Goal: Task Accomplishment & Management: Complete application form

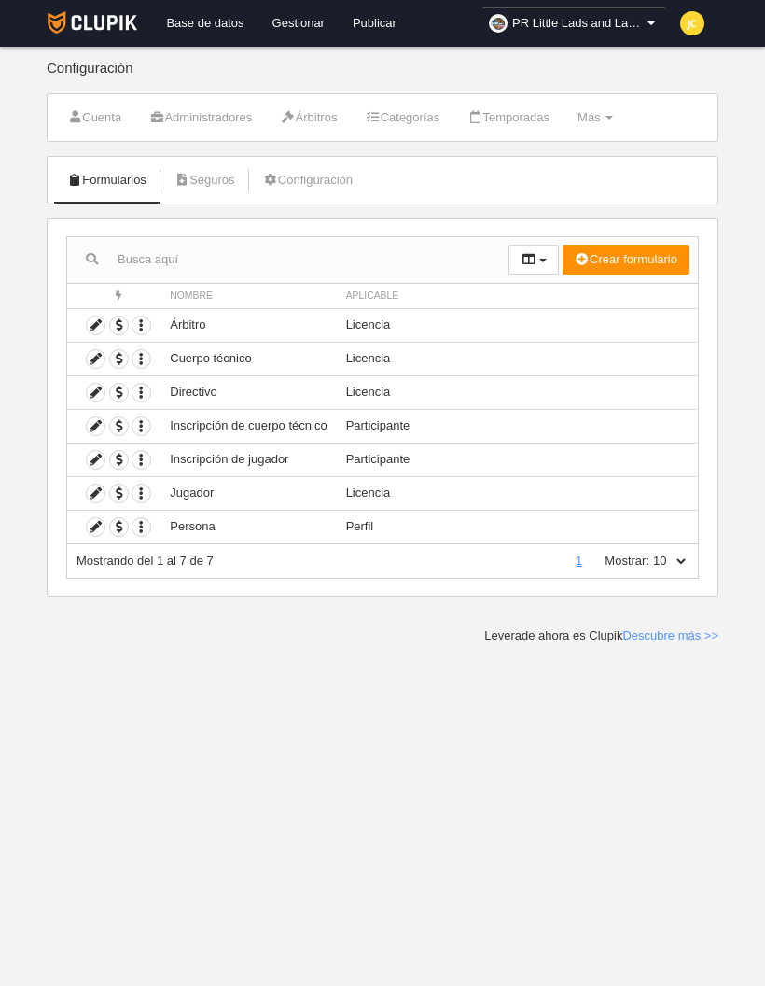
click at [101, 417] on icon at bounding box center [96, 426] width 18 height 18
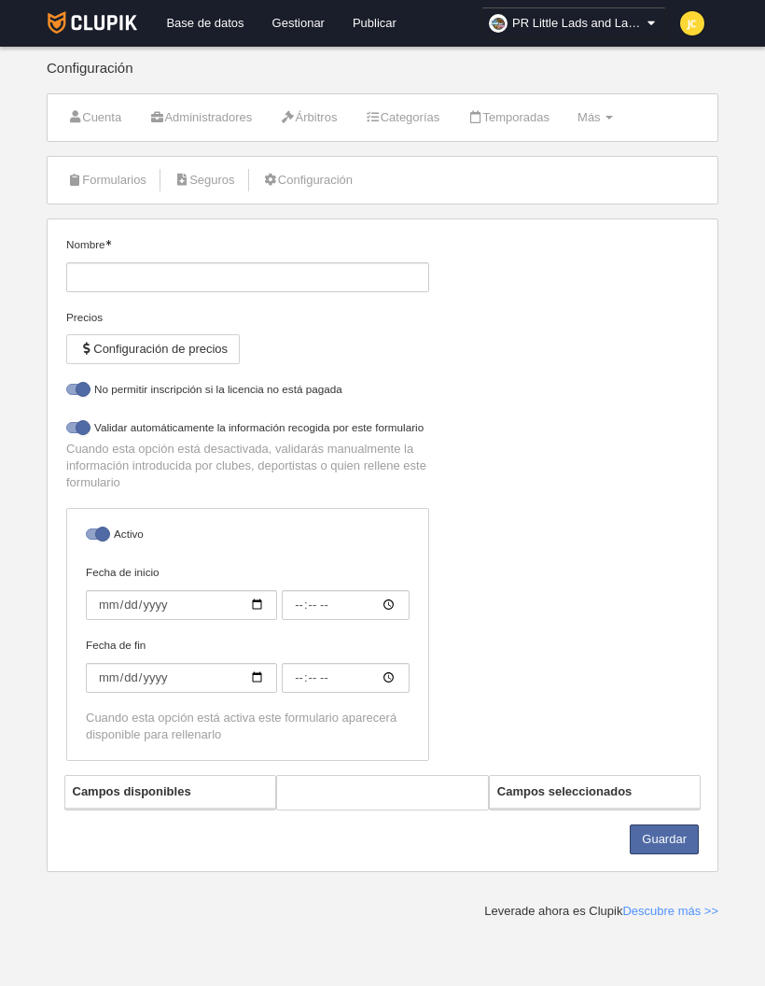
type input "Inscripción de cuerpo técnico"
checkbox input "true"
select select "selected"
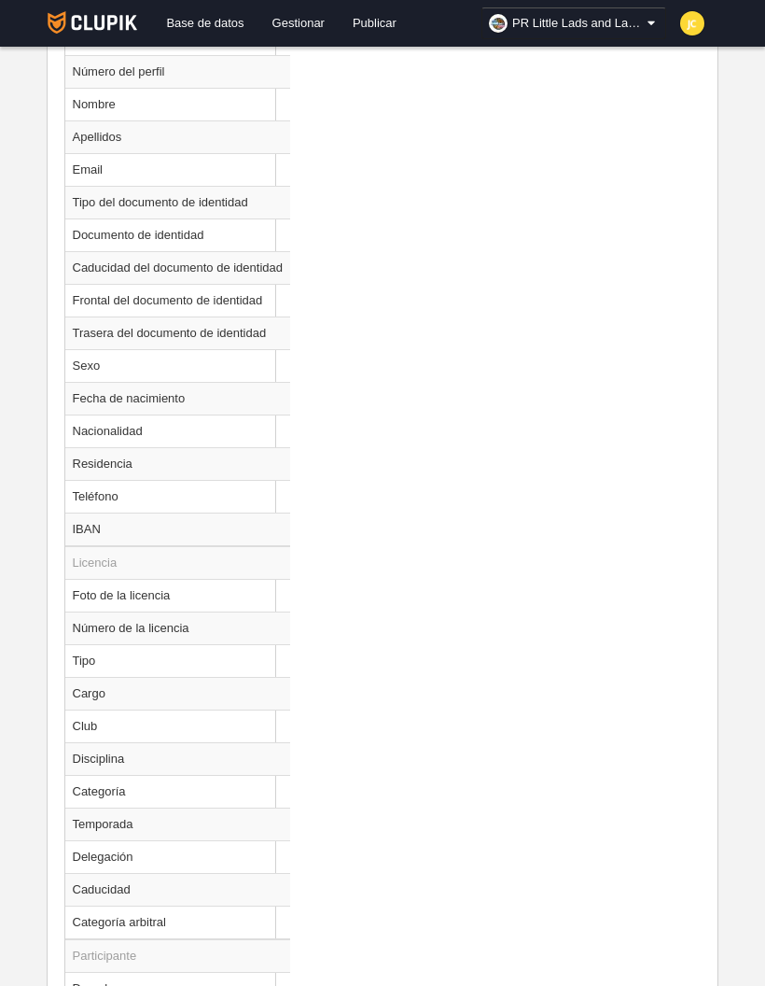
scroll to position [894, 0]
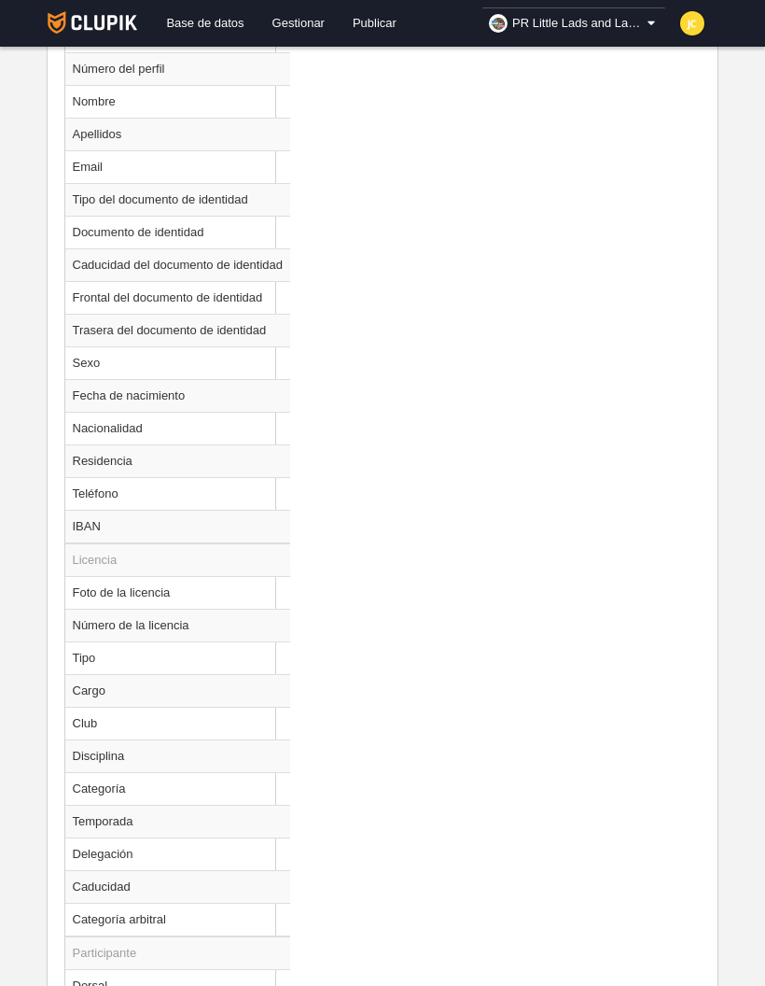
click at [133, 694] on td "Cargo" at bounding box center [178, 690] width 226 height 33
select select
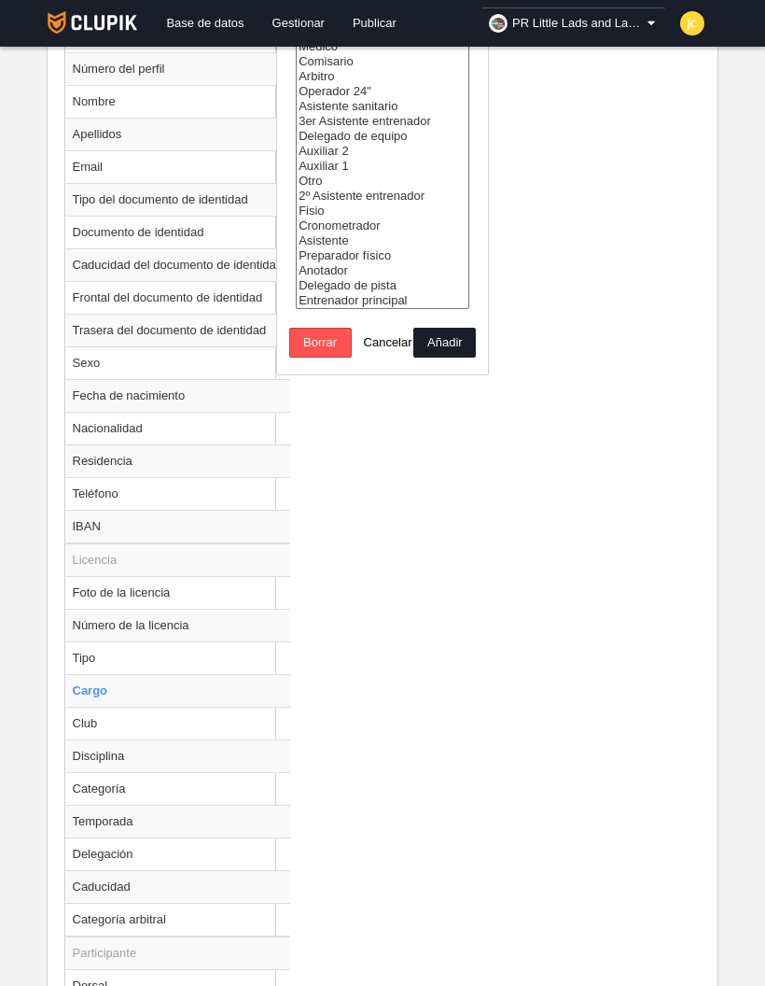
radio input "true"
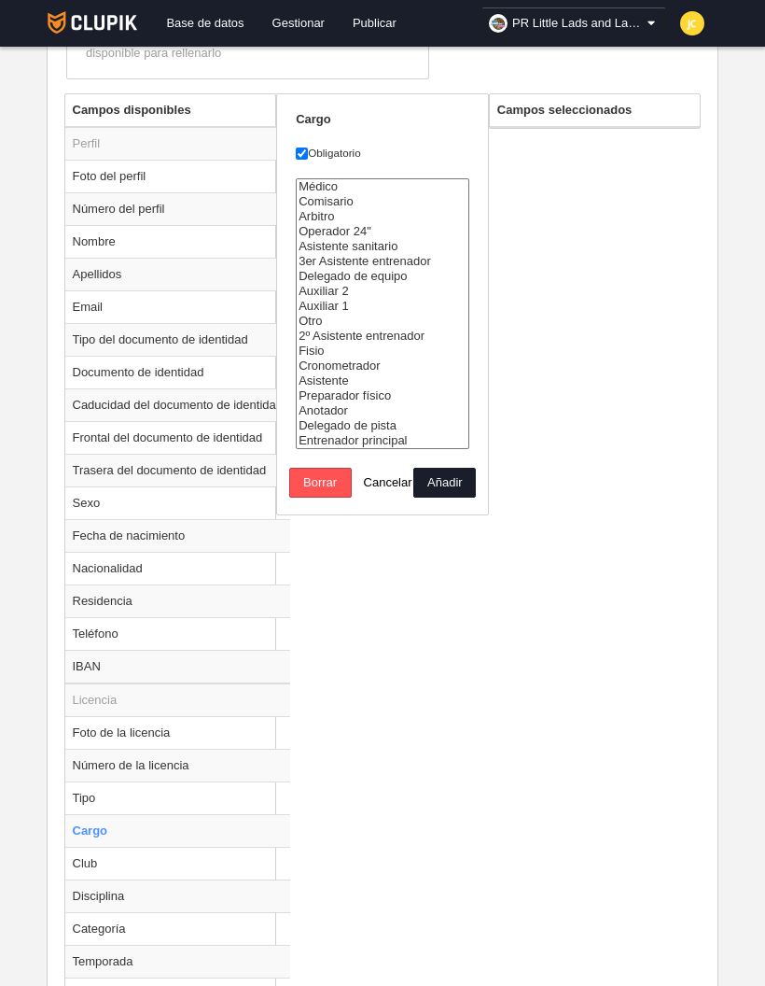
scroll to position [743, 0]
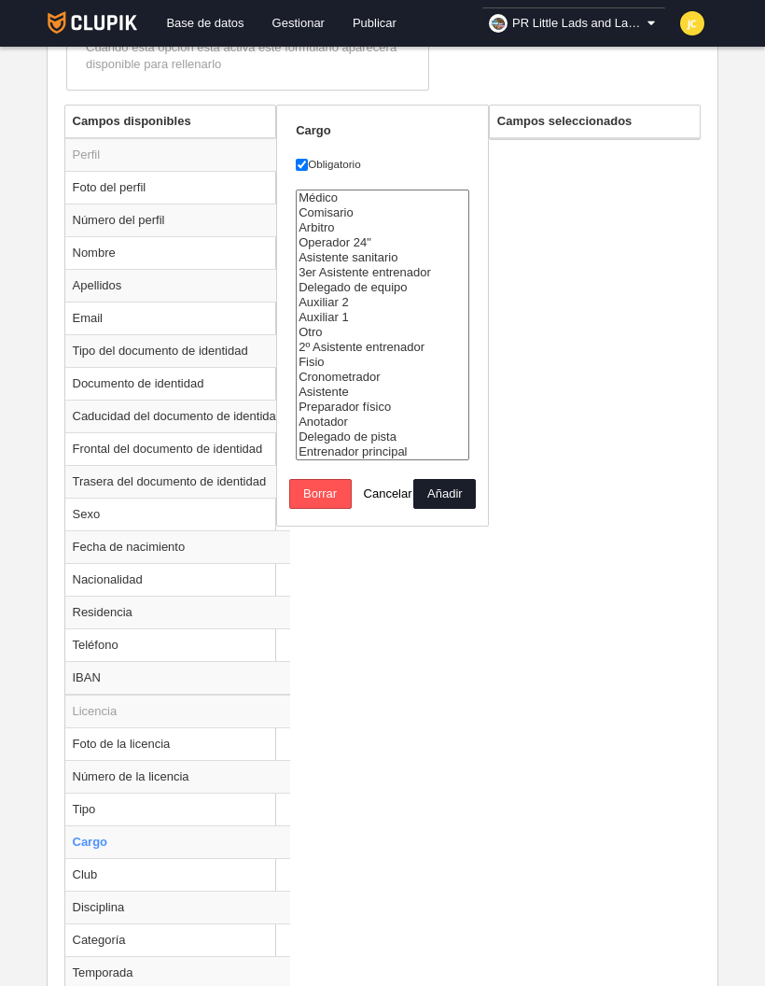
click at [308, 166] on input "Obligatorio" at bounding box center [302, 165] width 12 height 12
checkbox input "false"
click at [459, 209] on select "Médico Comisario [GEOGRAPHIC_DATA] Operador 24" Asistente sanitario 3er Asisten…" at bounding box center [383, 324] width 174 height 271
select select "9681"
click at [449, 479] on button "Añadir" at bounding box center [444, 494] width 63 height 30
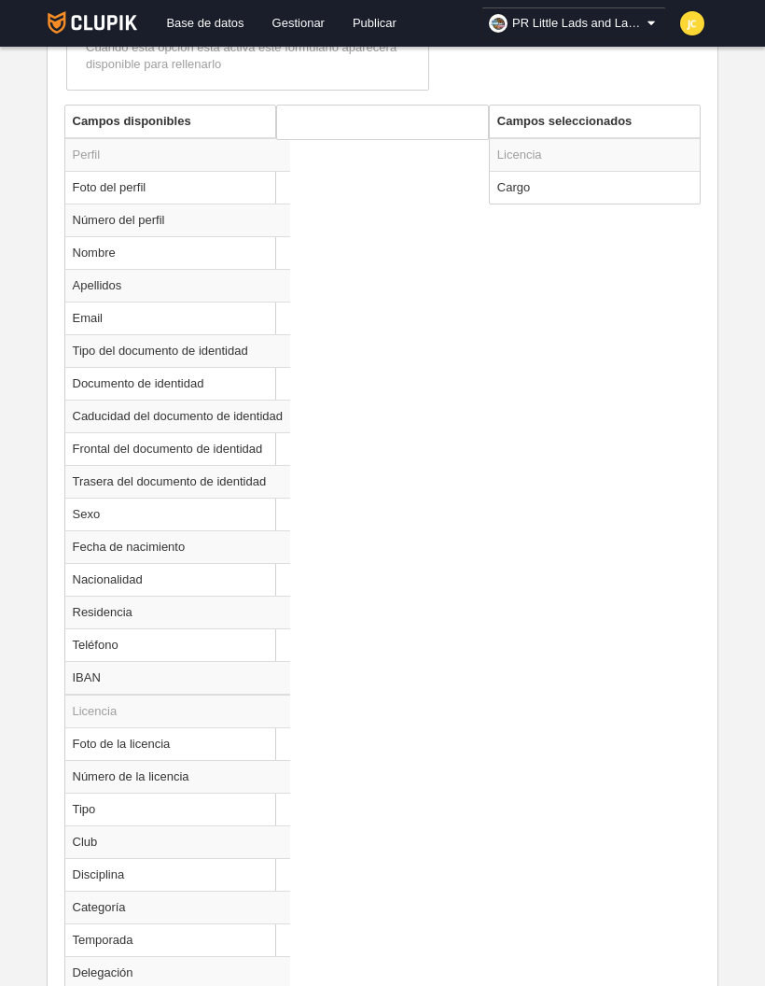
radio input "false"
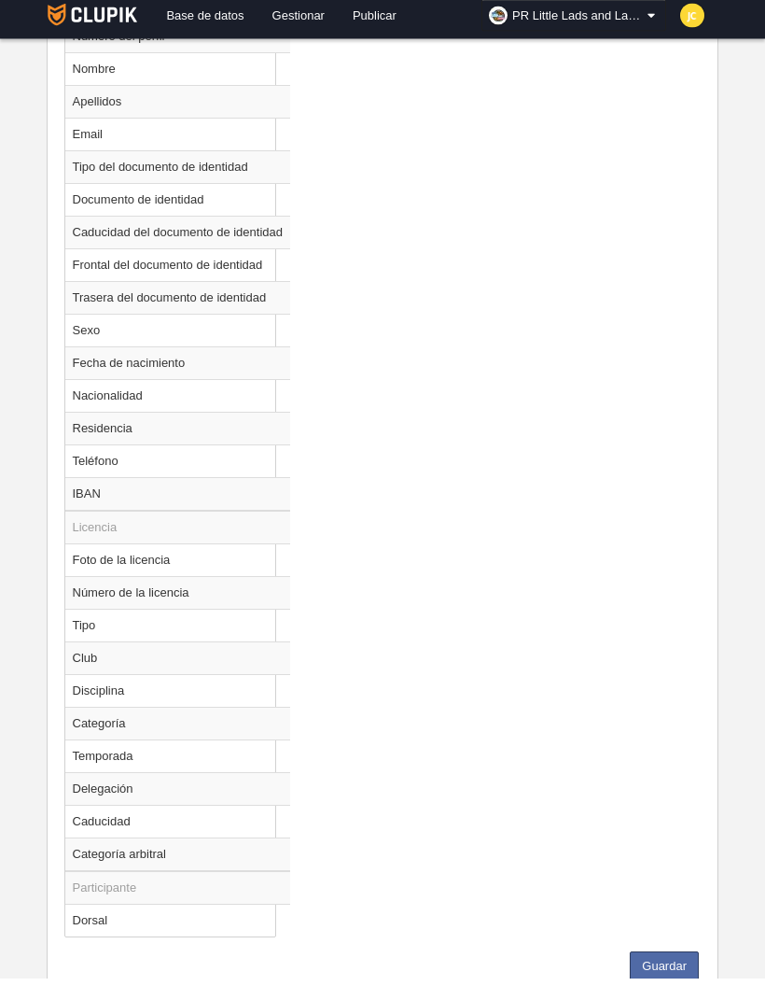
scroll to position [916, 0]
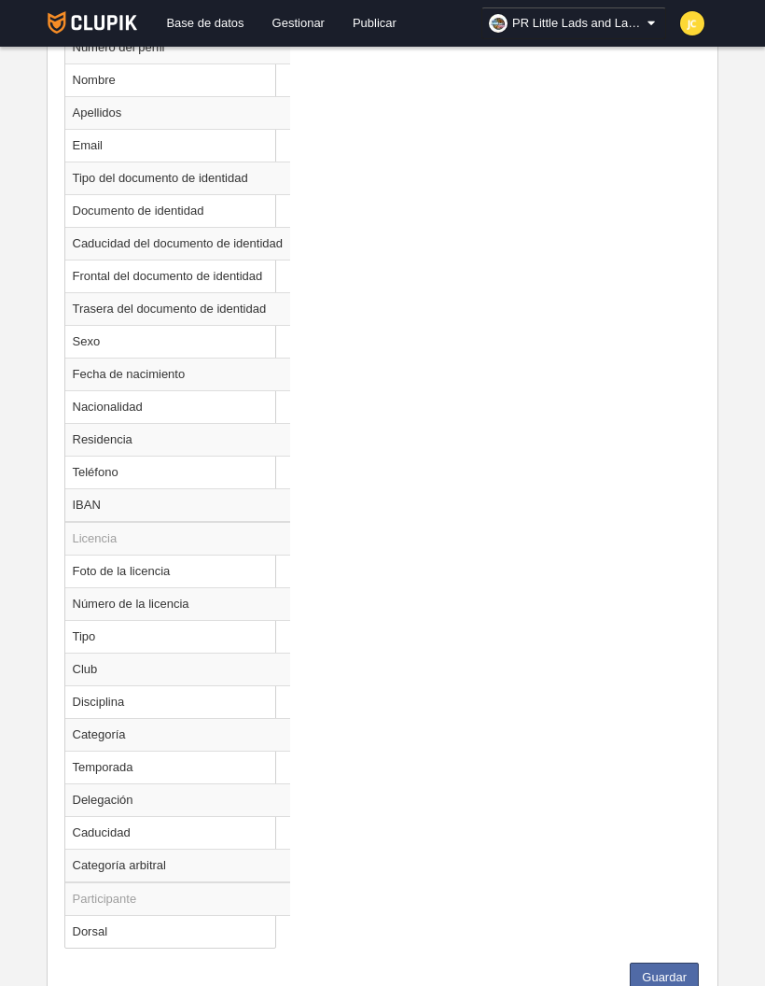
click at [664, 980] on button "Guardar" at bounding box center [664, 977] width 69 height 30
